Goal: Task Accomplishment & Management: Complete application form

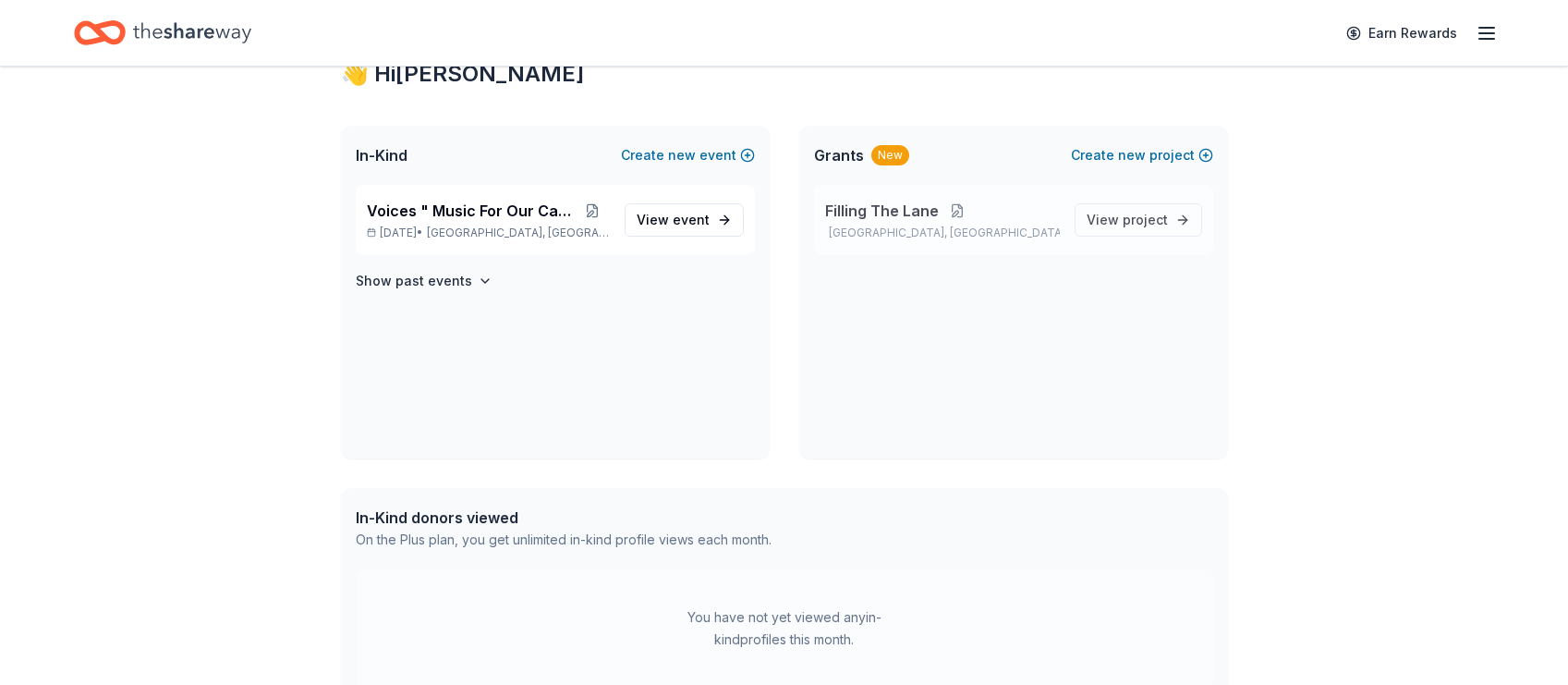
scroll to position [350, 0]
click at [710, 218] on link "View event" at bounding box center [683, 218] width 119 height 34
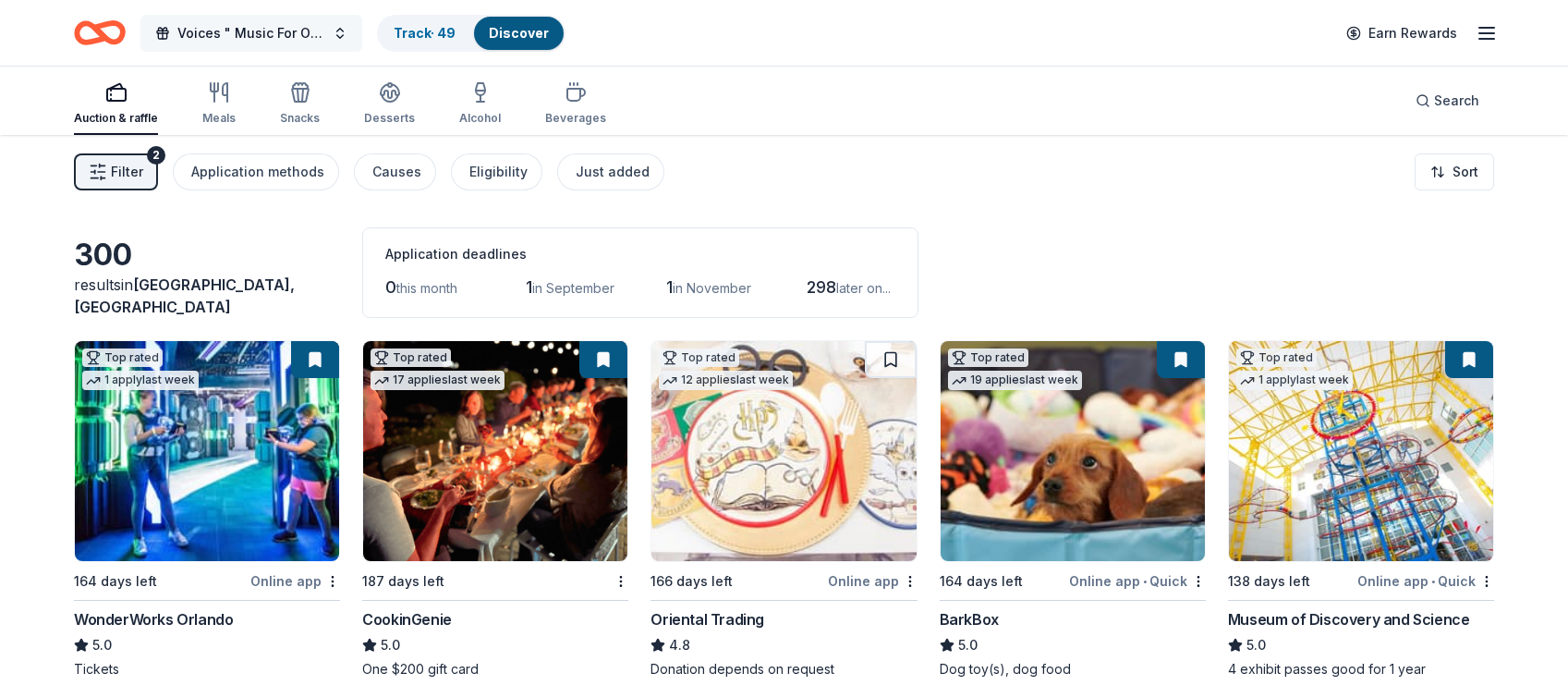
click at [249, 32] on span "Voices " Music For Our Cause"" at bounding box center [252, 34] width 148 height 22
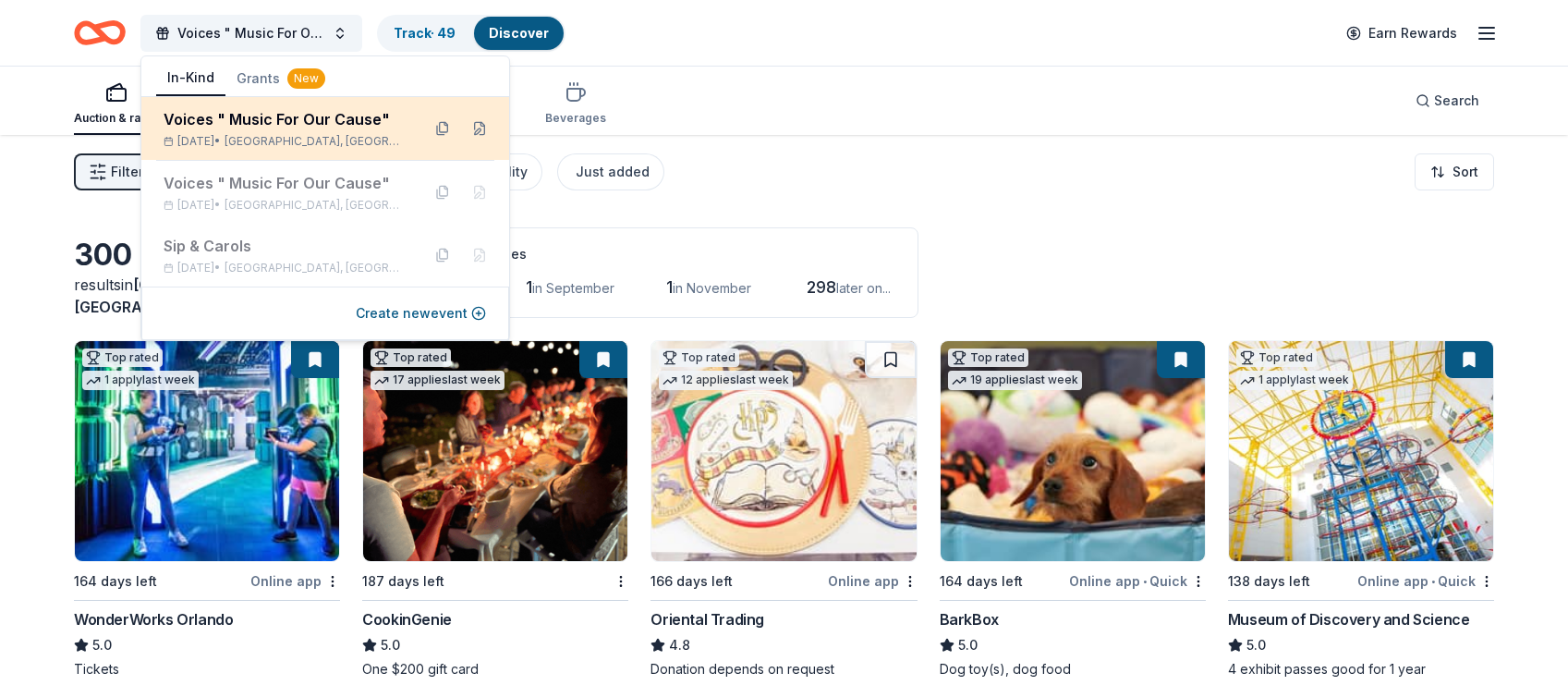
click at [286, 125] on div "Voices " Music For Our Cause"" at bounding box center [285, 120] width 242 height 22
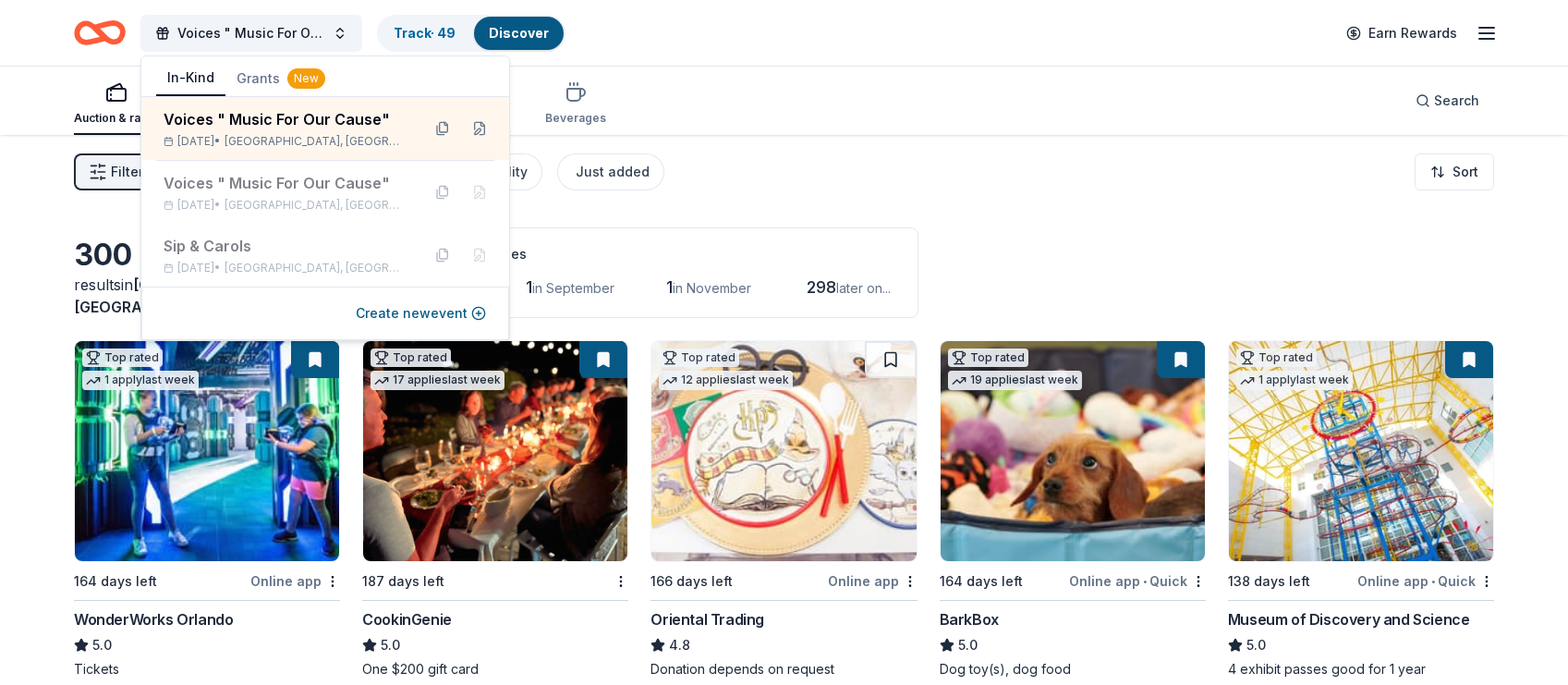
scroll to position [350, 0]
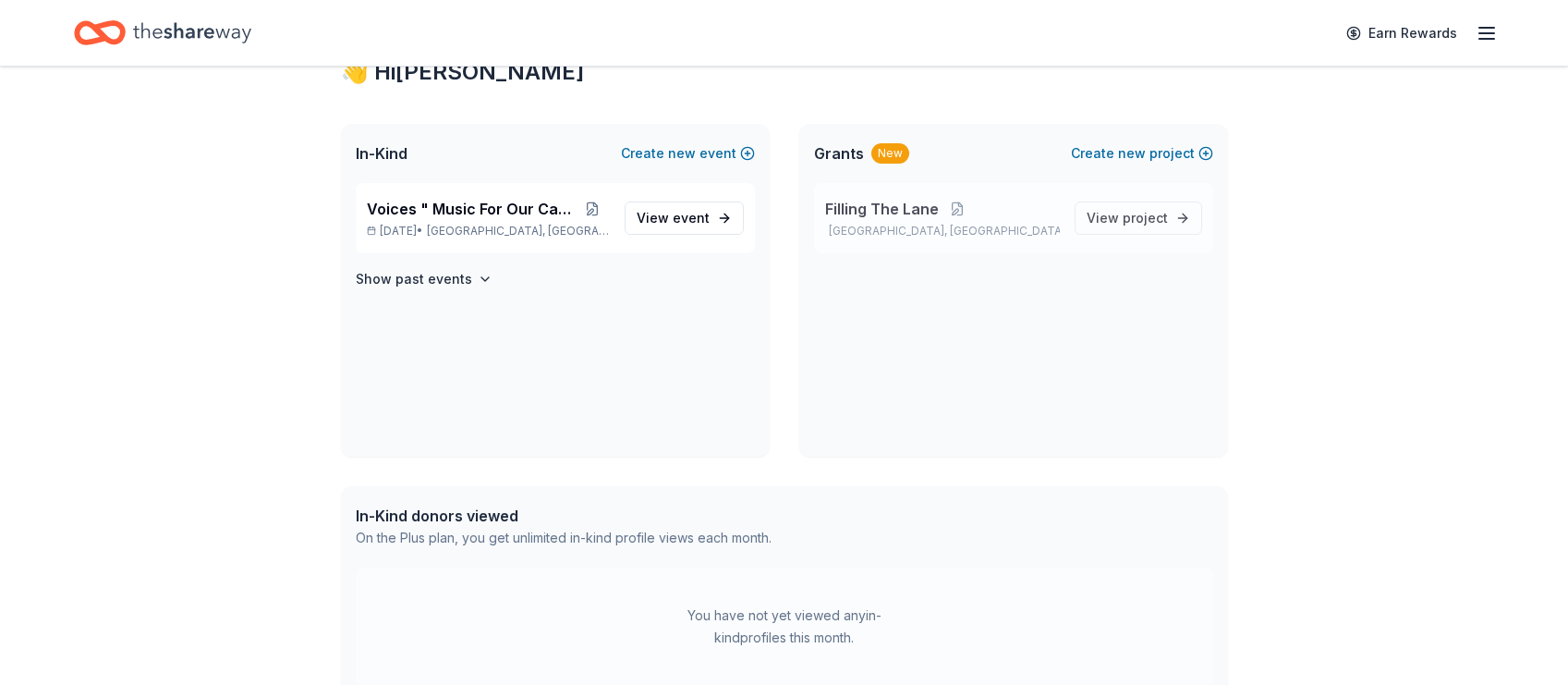
click at [970, 238] on p "Winter Haven, FL" at bounding box center [943, 231] width 235 height 15
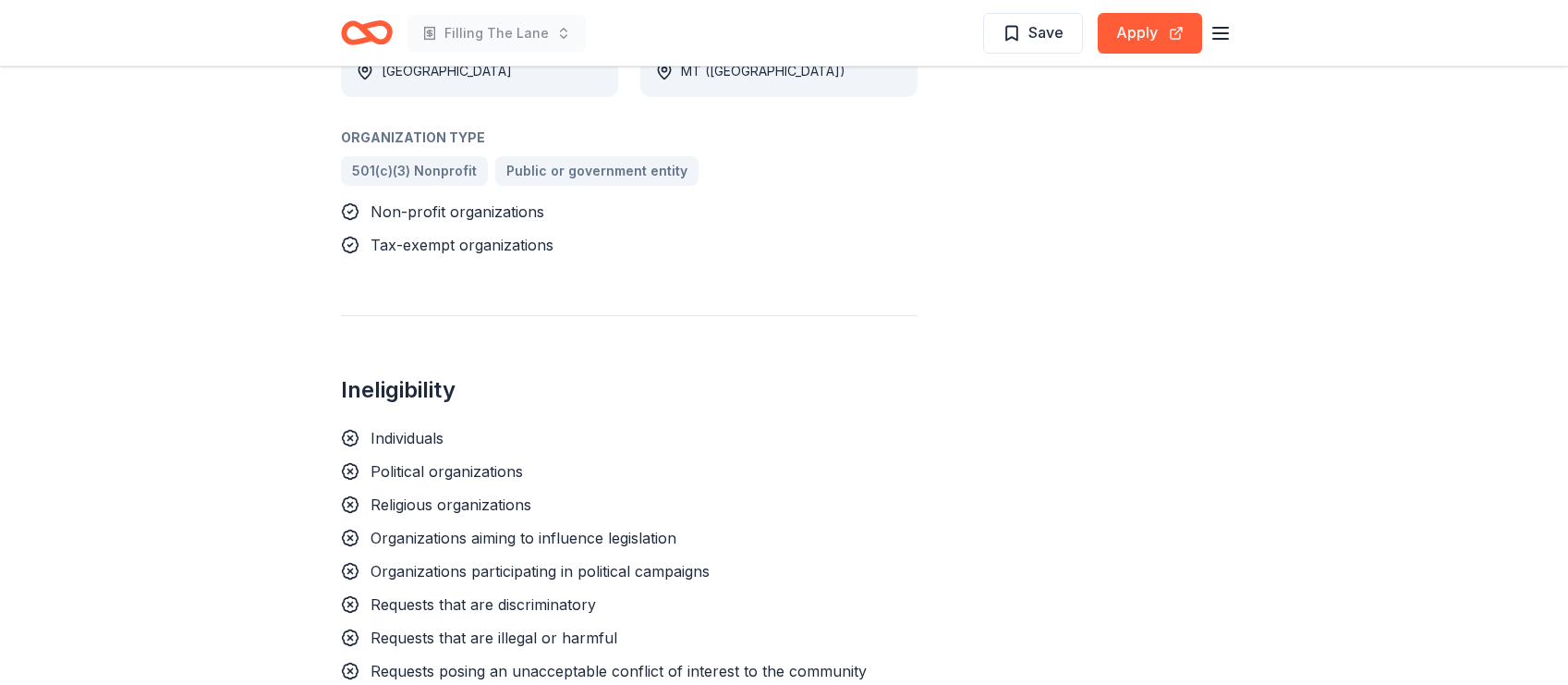
scroll to position [1192, 0]
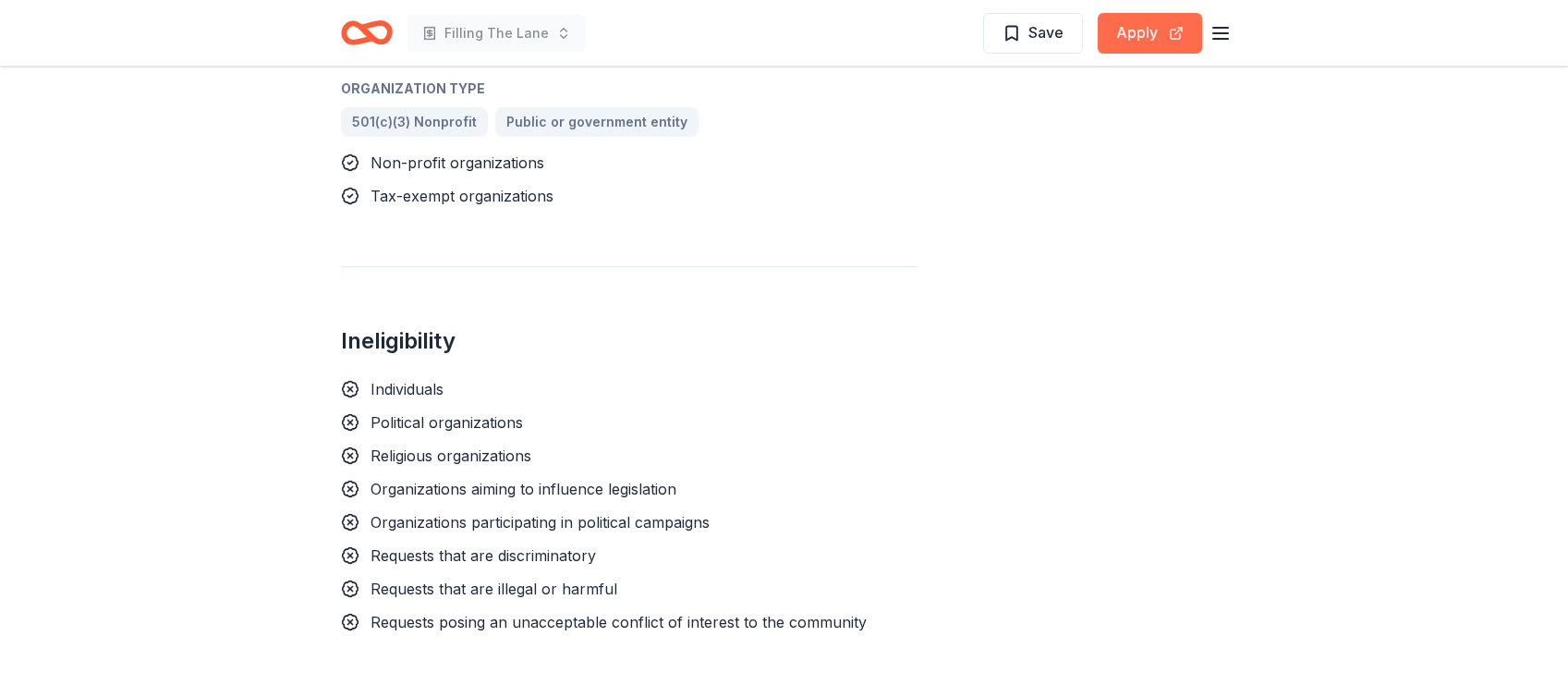
click at [1135, 46] on button "Apply" at bounding box center [1150, 33] width 105 height 40
